Goal: Information Seeking & Learning: Learn about a topic

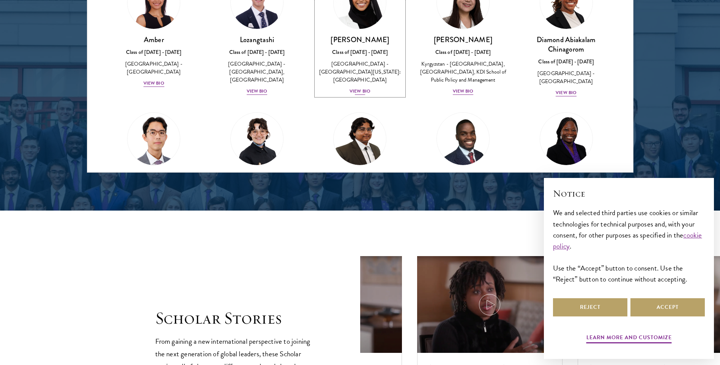
click at [363, 88] on div "View Bio" at bounding box center [359, 91] width 21 height 7
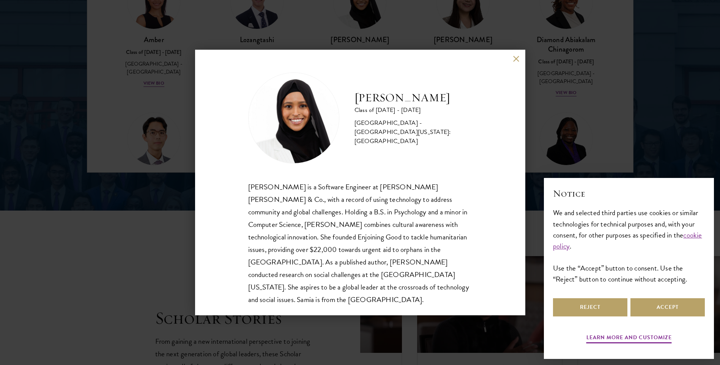
click at [516, 60] on button at bounding box center [516, 58] width 6 height 6
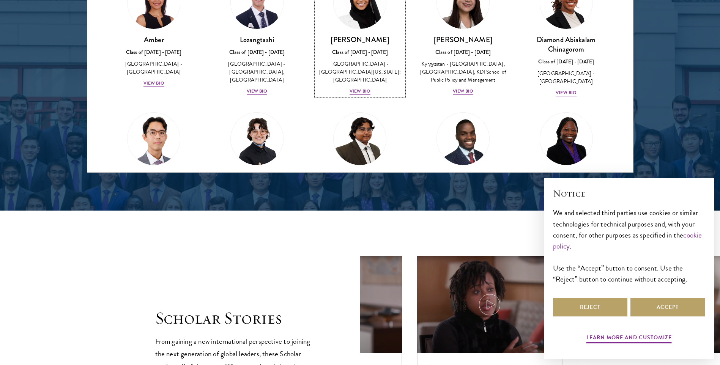
scroll to position [1038, 0]
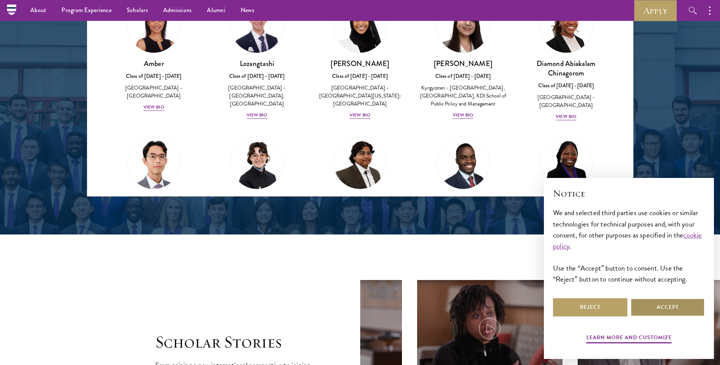
click at [647, 307] on button "Accept" at bounding box center [667, 307] width 74 height 18
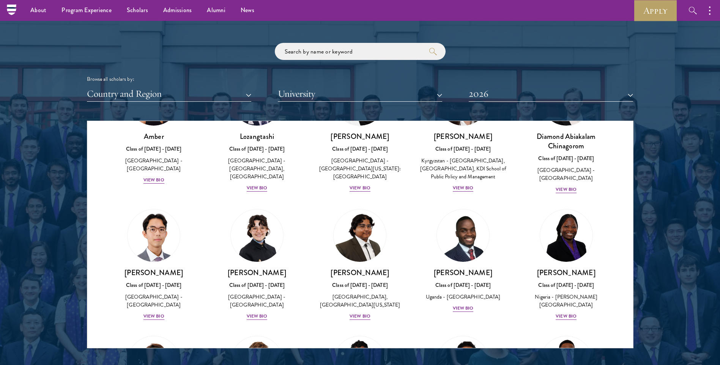
scroll to position [76, 0]
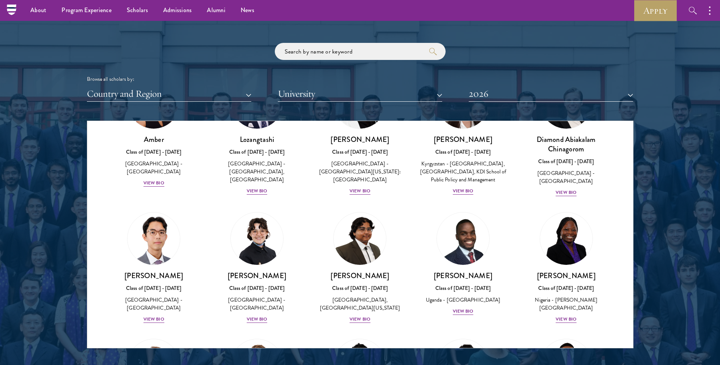
click at [382, 42] on div "Scholar Directory Congratulations and welcome to the Schwarzman Scholars Class …" at bounding box center [360, 155] width 546 height 386
click at [380, 60] on div "Browse all scholars by: Country and Region All Countries and Regions [GEOGRAPHI…" at bounding box center [360, 72] width 546 height 59
click at [380, 57] on input "search" at bounding box center [360, 51] width 171 height 17
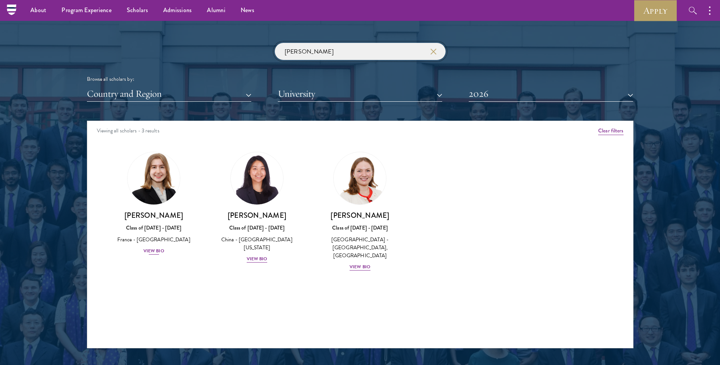
type input "[PERSON_NAME]"
click at [156, 247] on div "[PERSON_NAME] Class of [DATE] - [DATE] [GEOGRAPHIC_DATA] - [GEOGRAPHIC_DATA] Vi…" at bounding box center [154, 233] width 88 height 45
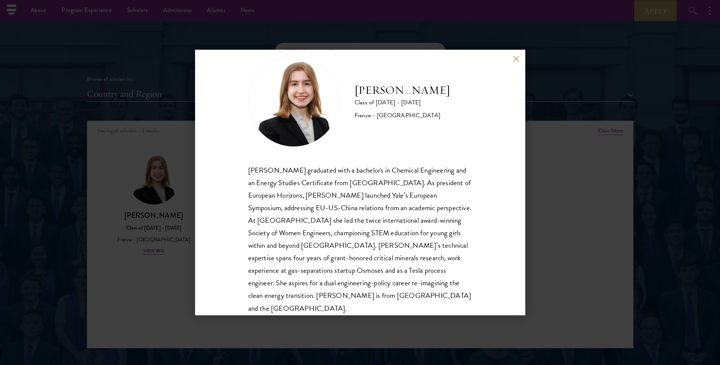
scroll to position [26, 0]
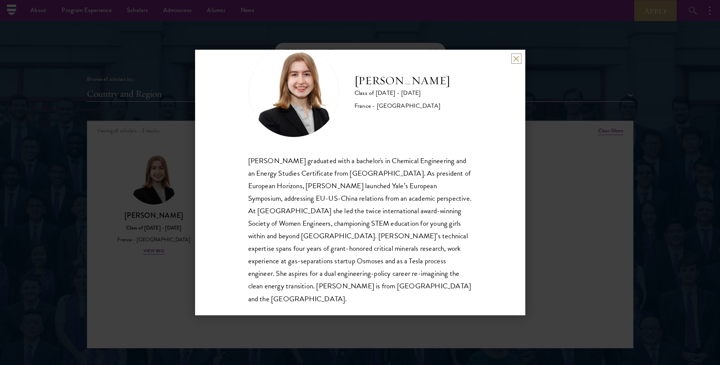
click at [515, 57] on button at bounding box center [516, 58] width 6 height 6
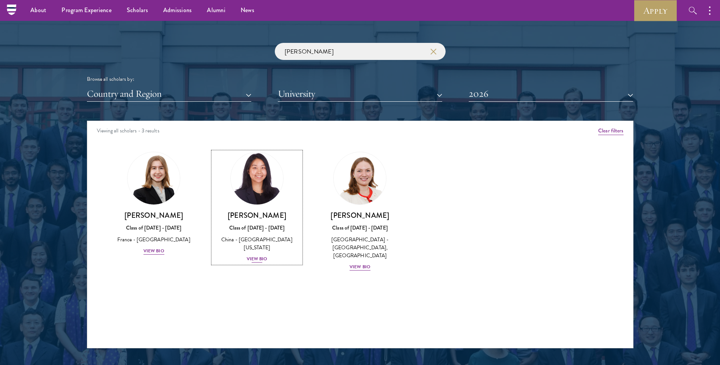
click at [259, 255] on div "View Bio" at bounding box center [257, 258] width 21 height 7
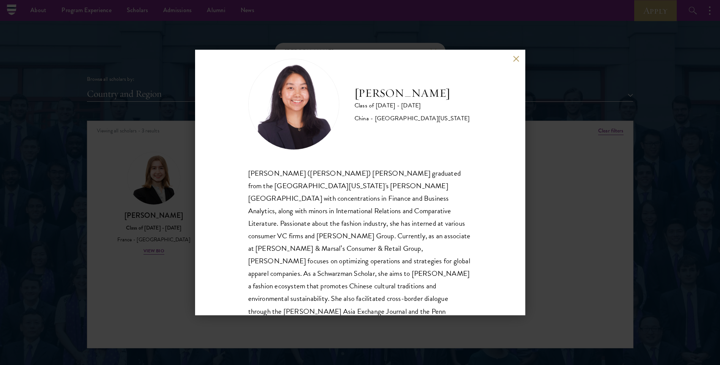
scroll to position [26, 0]
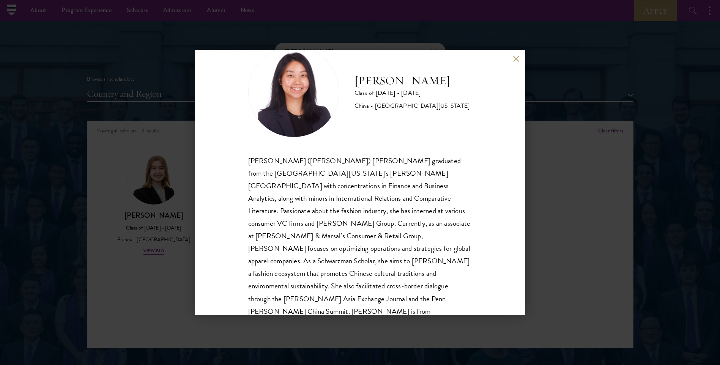
click at [517, 60] on button at bounding box center [516, 58] width 6 height 6
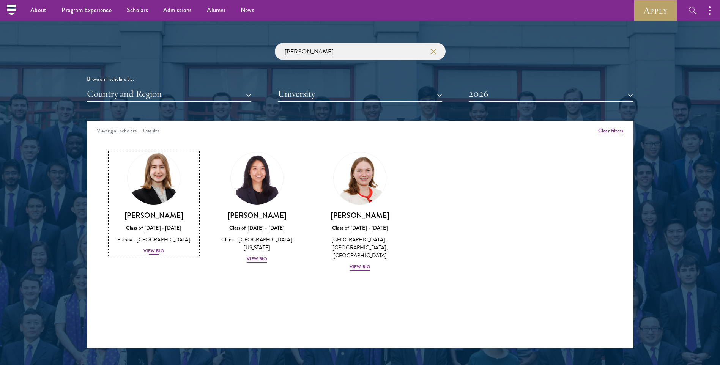
click at [164, 251] on div "View Bio" at bounding box center [153, 250] width 21 height 7
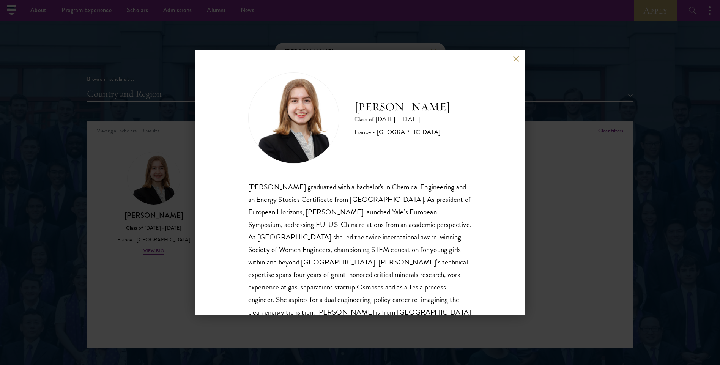
scroll to position [26, 0]
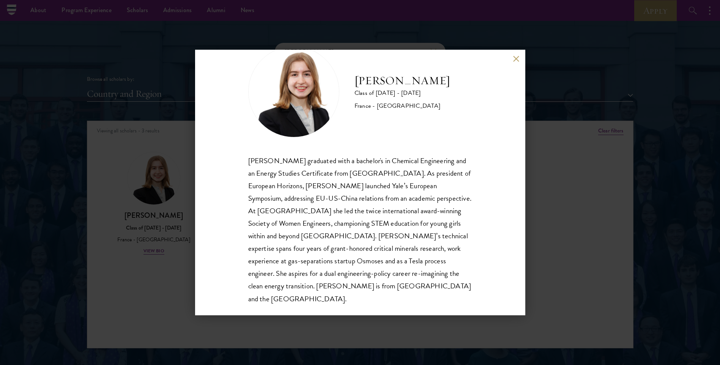
click at [517, 59] on button at bounding box center [516, 58] width 6 height 6
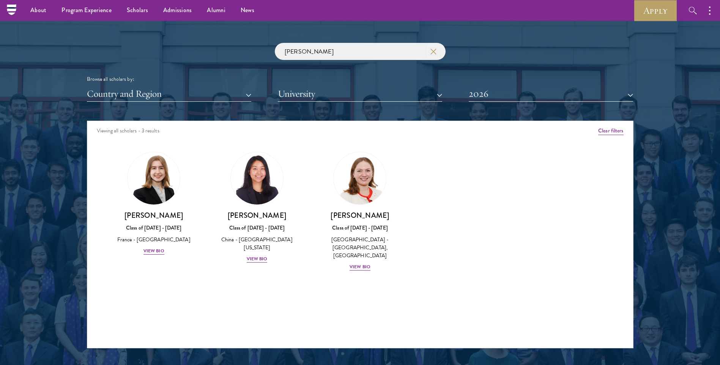
click at [436, 49] on icon "button" at bounding box center [433, 52] width 6 height 6
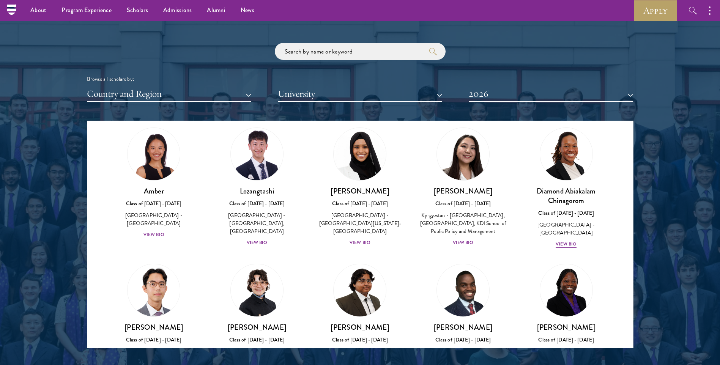
scroll to position [38, 0]
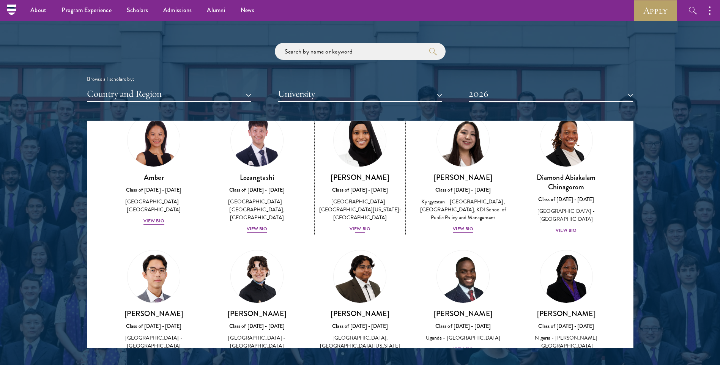
click at [352, 225] on div "View Bio" at bounding box center [359, 228] width 21 height 7
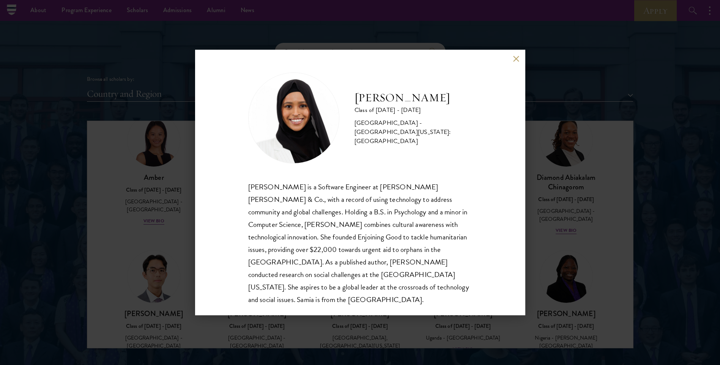
click at [515, 60] on button at bounding box center [516, 58] width 6 height 6
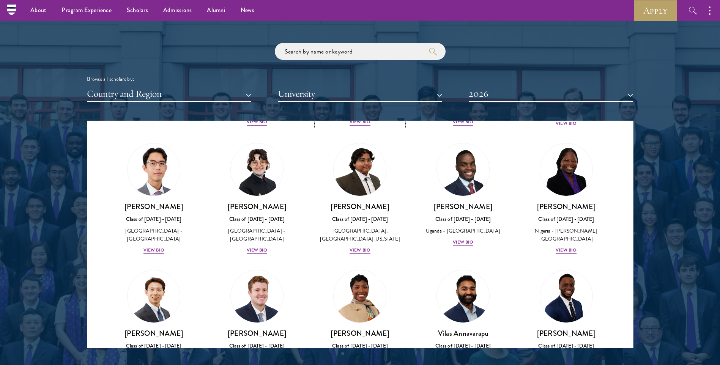
scroll to position [182, 0]
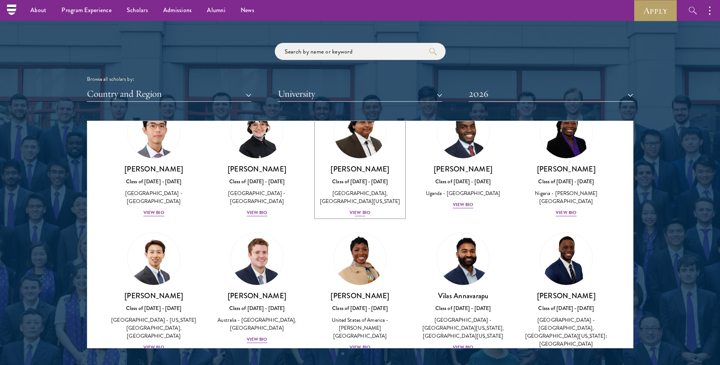
click at [359, 216] on div "View Bio" at bounding box center [359, 212] width 21 height 7
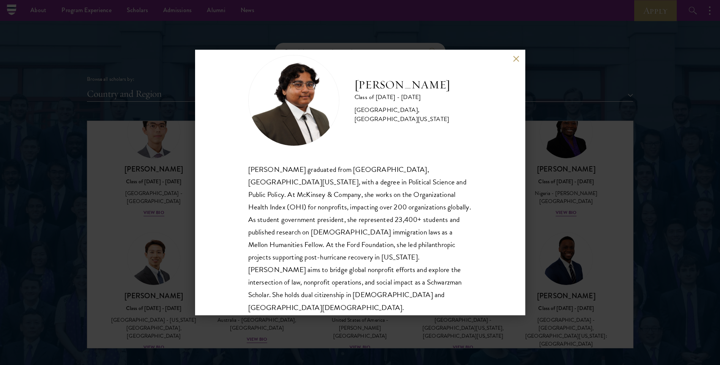
scroll to position [26, 0]
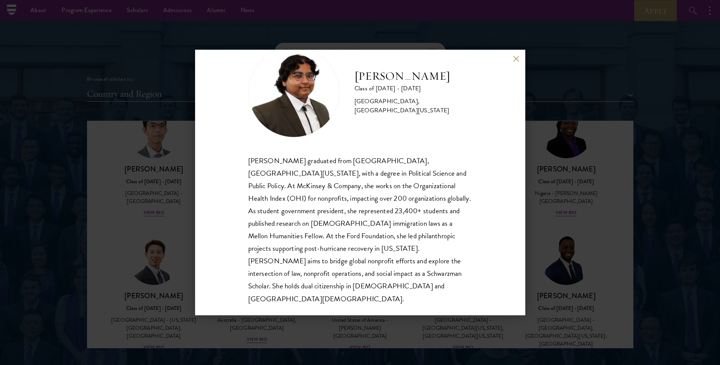
click at [511, 60] on div "[PERSON_NAME] Class of [DATE] - [DATE] [GEOGRAPHIC_DATA] - [GEOGRAPHIC_DATA], […" at bounding box center [360, 183] width 330 height 266
click at [514, 60] on button at bounding box center [516, 58] width 6 height 6
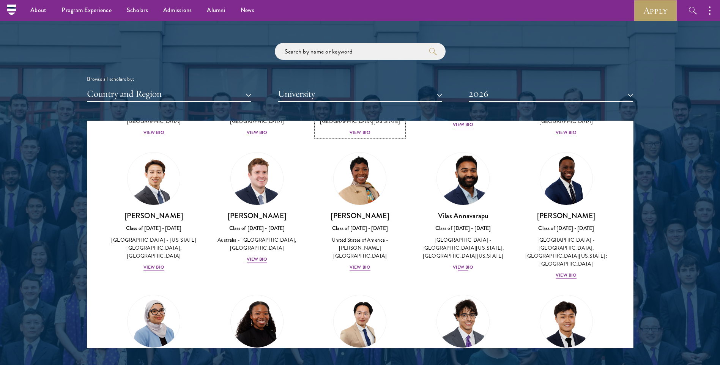
scroll to position [287, 0]
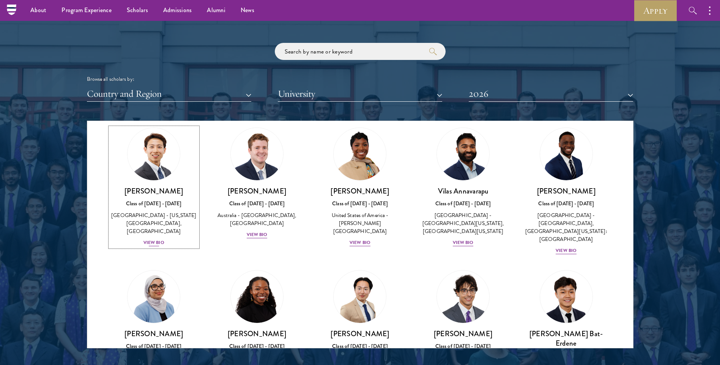
click at [159, 246] on div "View Bio" at bounding box center [153, 242] width 21 height 7
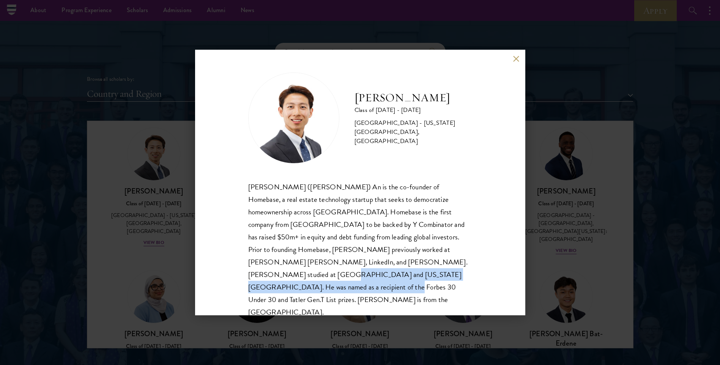
drag, startPoint x: 415, startPoint y: 262, endPoint x: 430, endPoint y: 275, distance: 20.4
click at [430, 275] on div "[PERSON_NAME] ([PERSON_NAME]) An is the co-founder of Homebase, a real estate t…" at bounding box center [360, 250] width 224 height 138
click at [516, 58] on button at bounding box center [516, 58] width 6 height 6
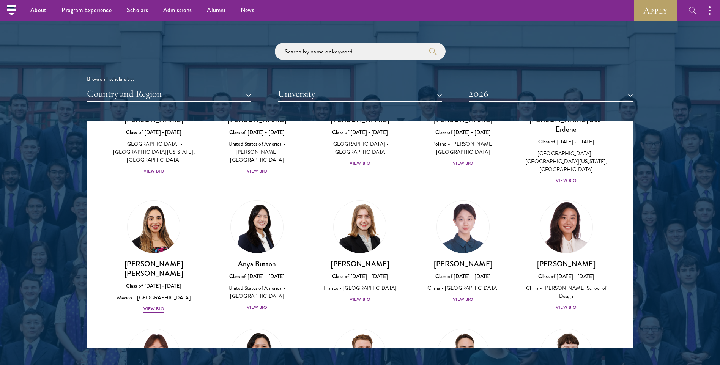
scroll to position [515, 0]
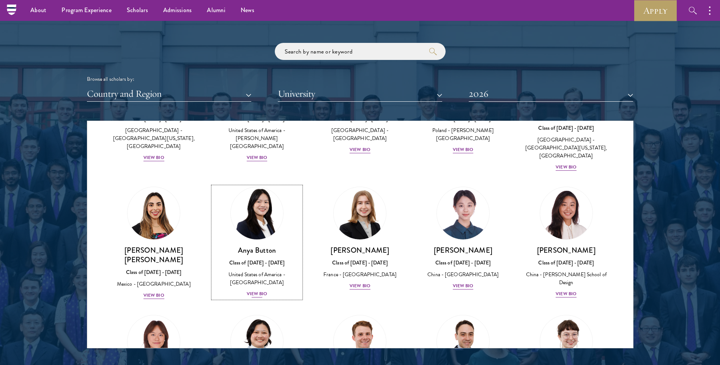
click at [266, 270] on div "United States of America - [GEOGRAPHIC_DATA]" at bounding box center [257, 278] width 88 height 16
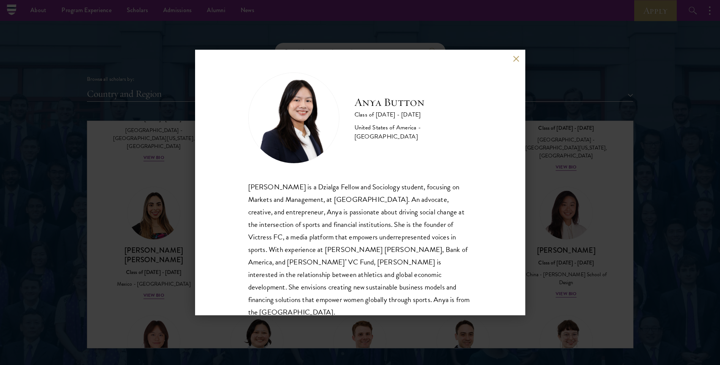
drag, startPoint x: 517, startPoint y: 60, endPoint x: 506, endPoint y: 52, distance: 13.0
click at [517, 60] on button at bounding box center [516, 58] width 6 height 6
